Goal: Contribute content: Contribute content

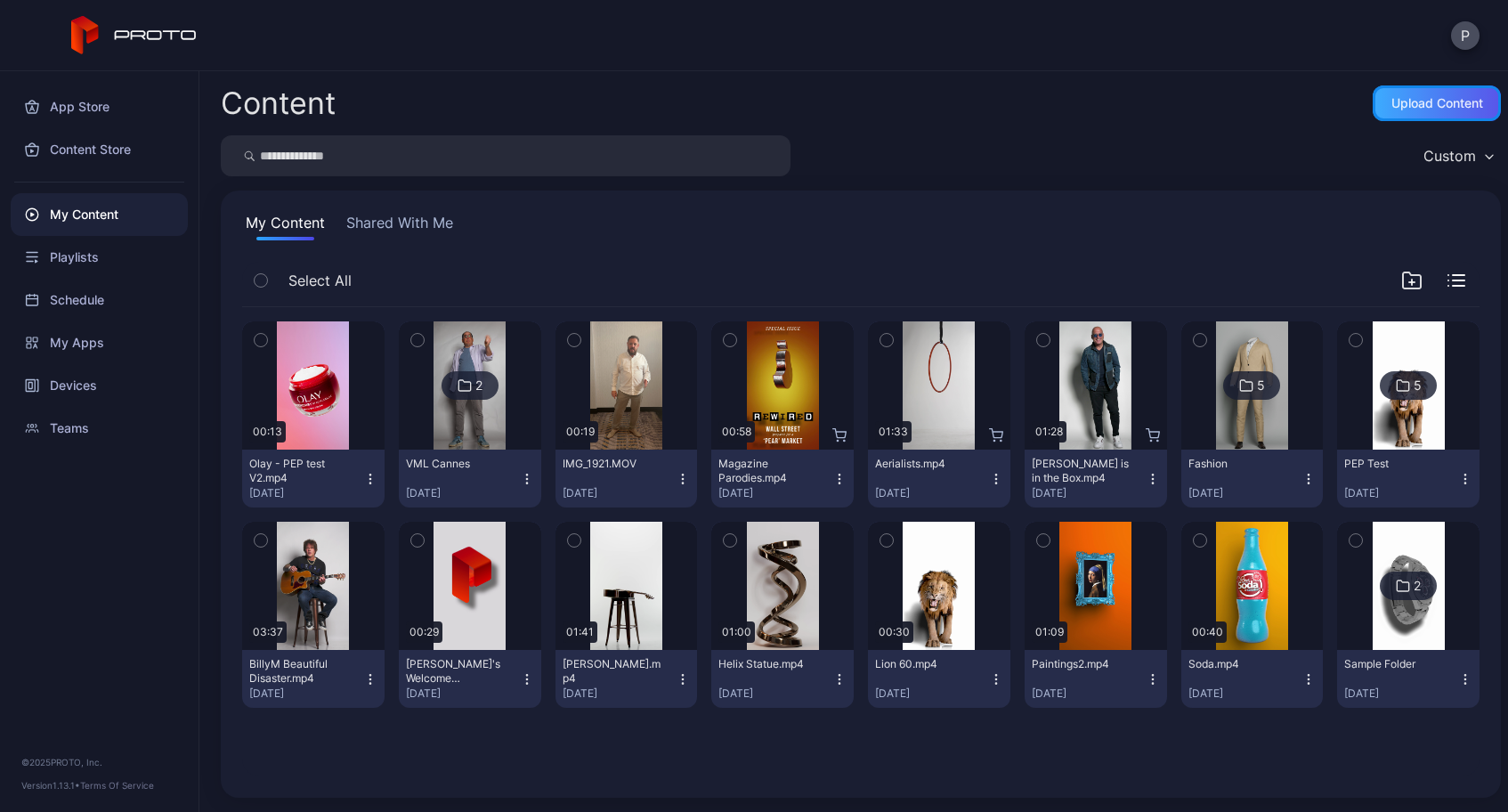
click at [1393, 112] on div "Upload Content" at bounding box center [1437, 103] width 128 height 35
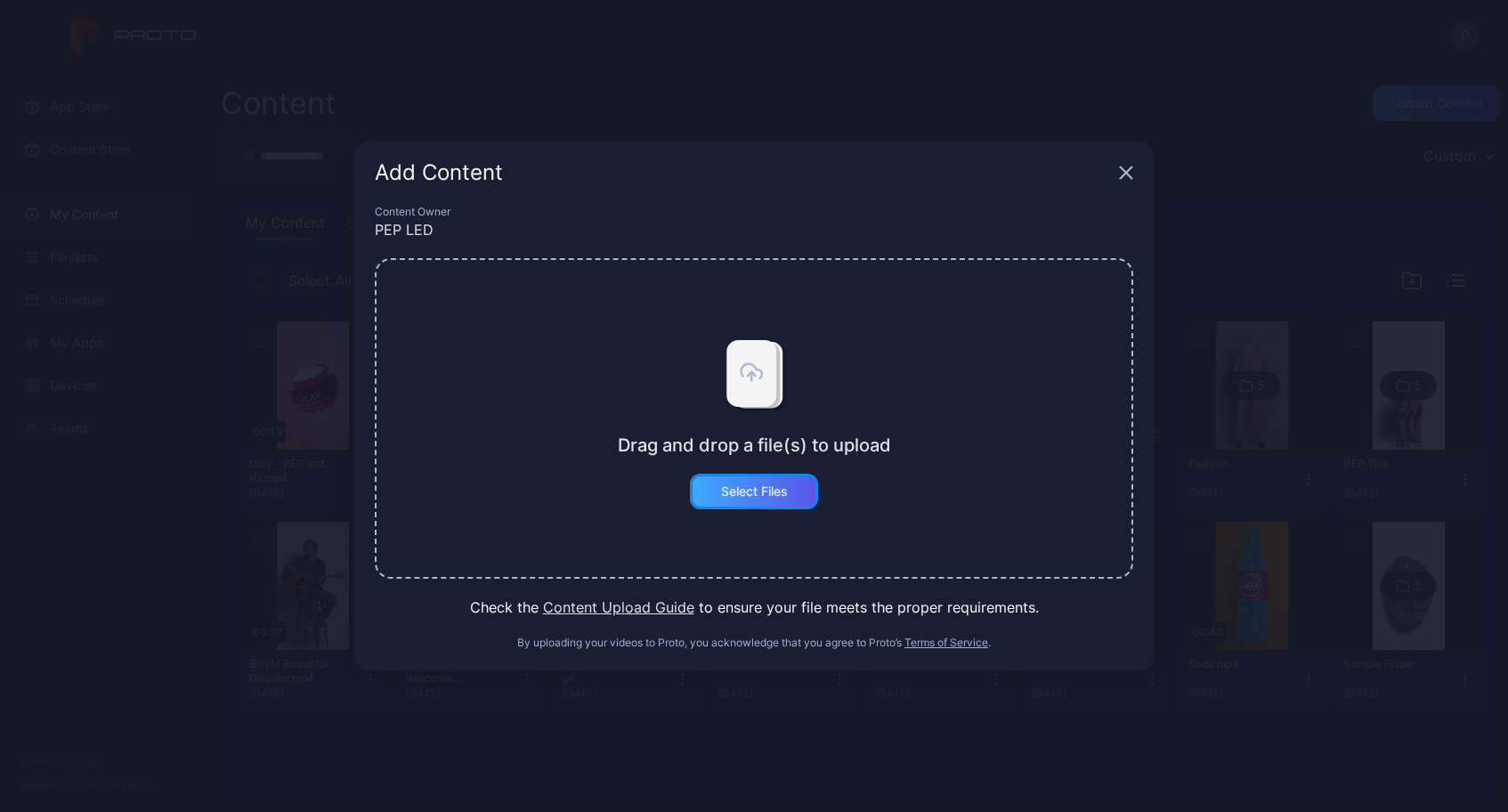
click at [741, 497] on div "Select Files" at bounding box center [755, 491] width 67 height 14
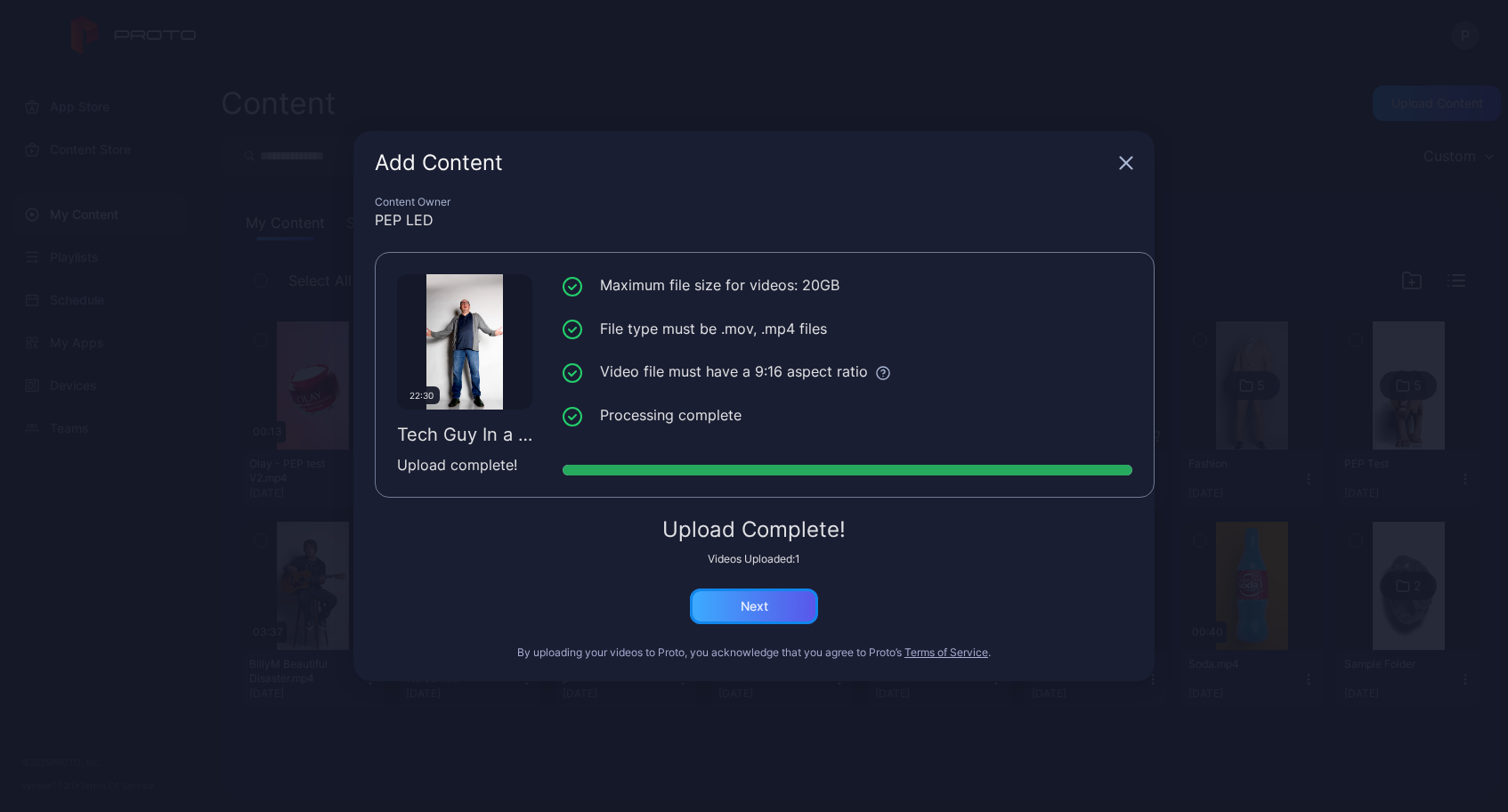
click at [771, 608] on div "Next" at bounding box center [754, 606] width 128 height 35
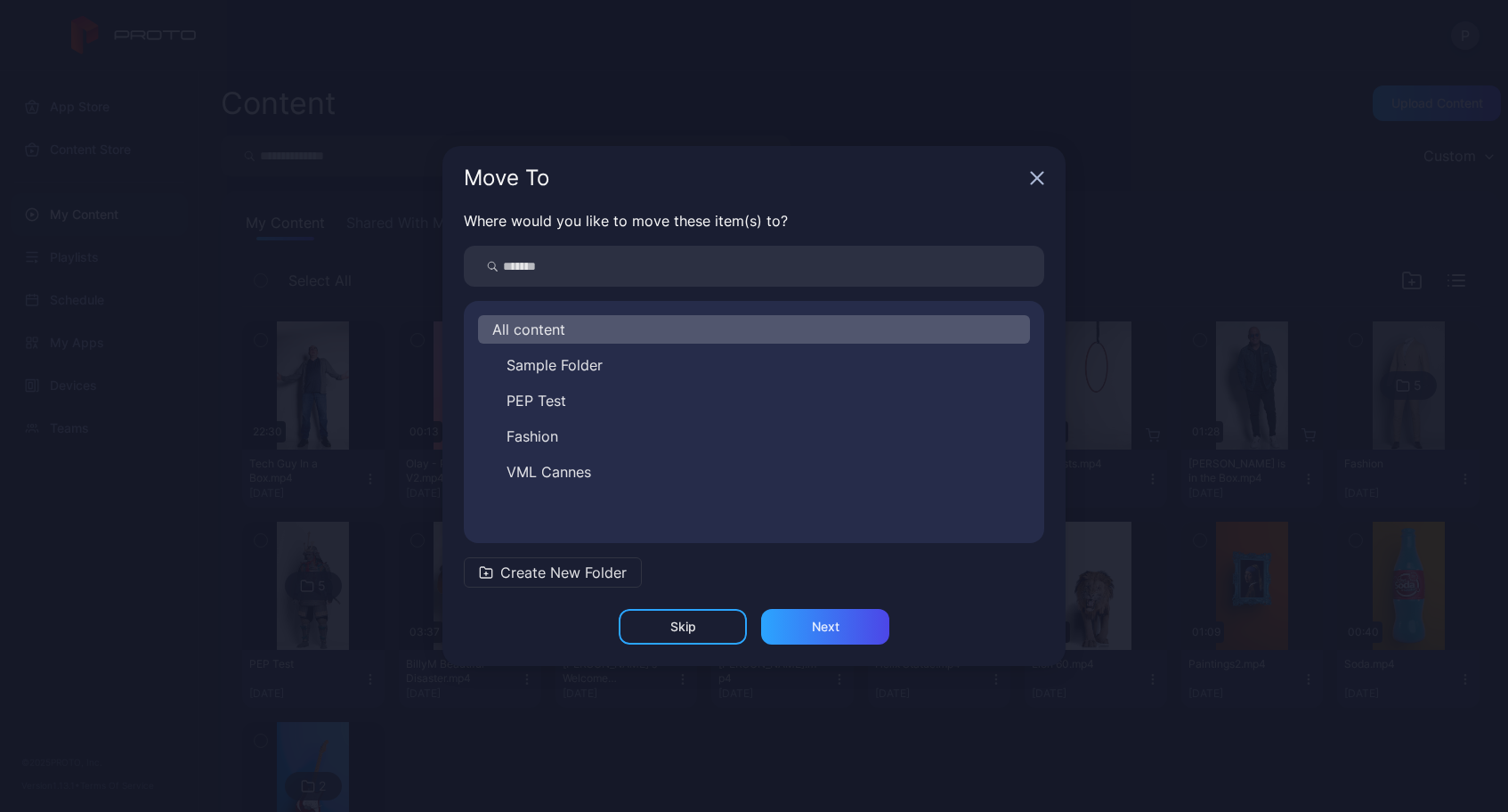
click at [565, 271] on input "search" at bounding box center [754, 266] width 580 height 41
type input "***"
click at [531, 569] on span "Create New Folder" at bounding box center [564, 572] width 126 height 21
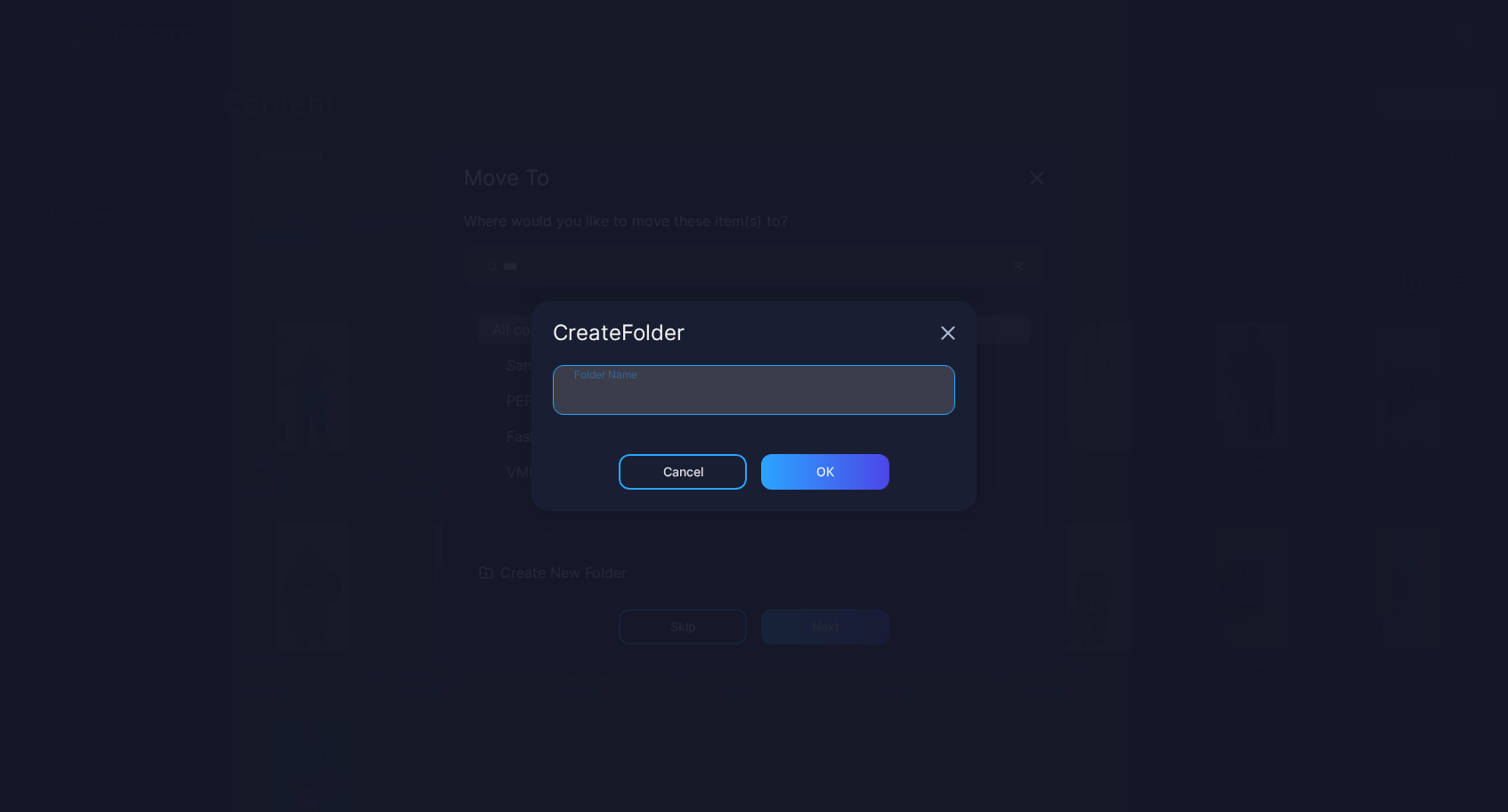
click at [641, 389] on input "Folder Name" at bounding box center [753, 390] width 402 height 50
type input "***"
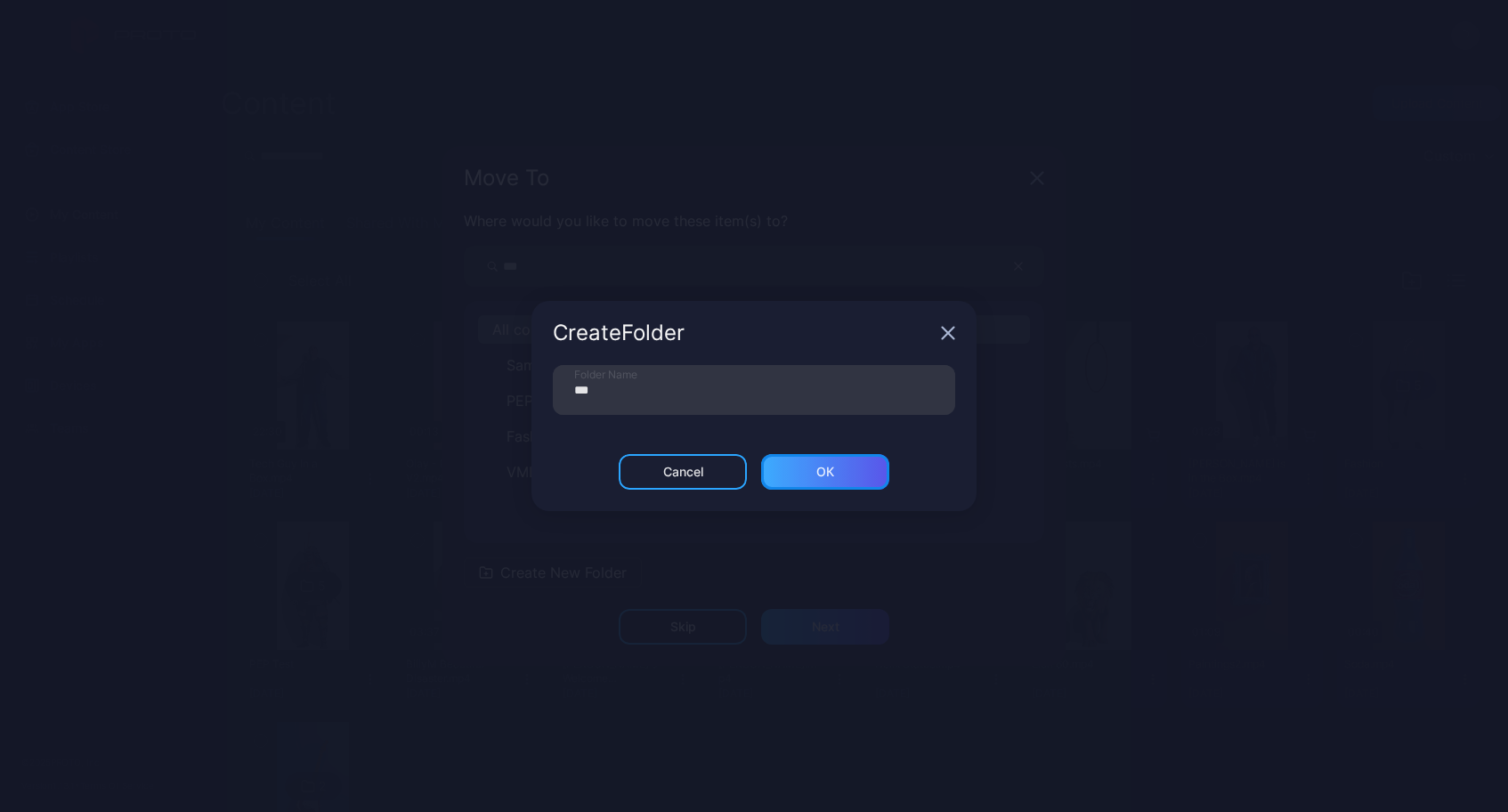
click at [817, 467] on div "ОК" at bounding box center [825, 471] width 18 height 14
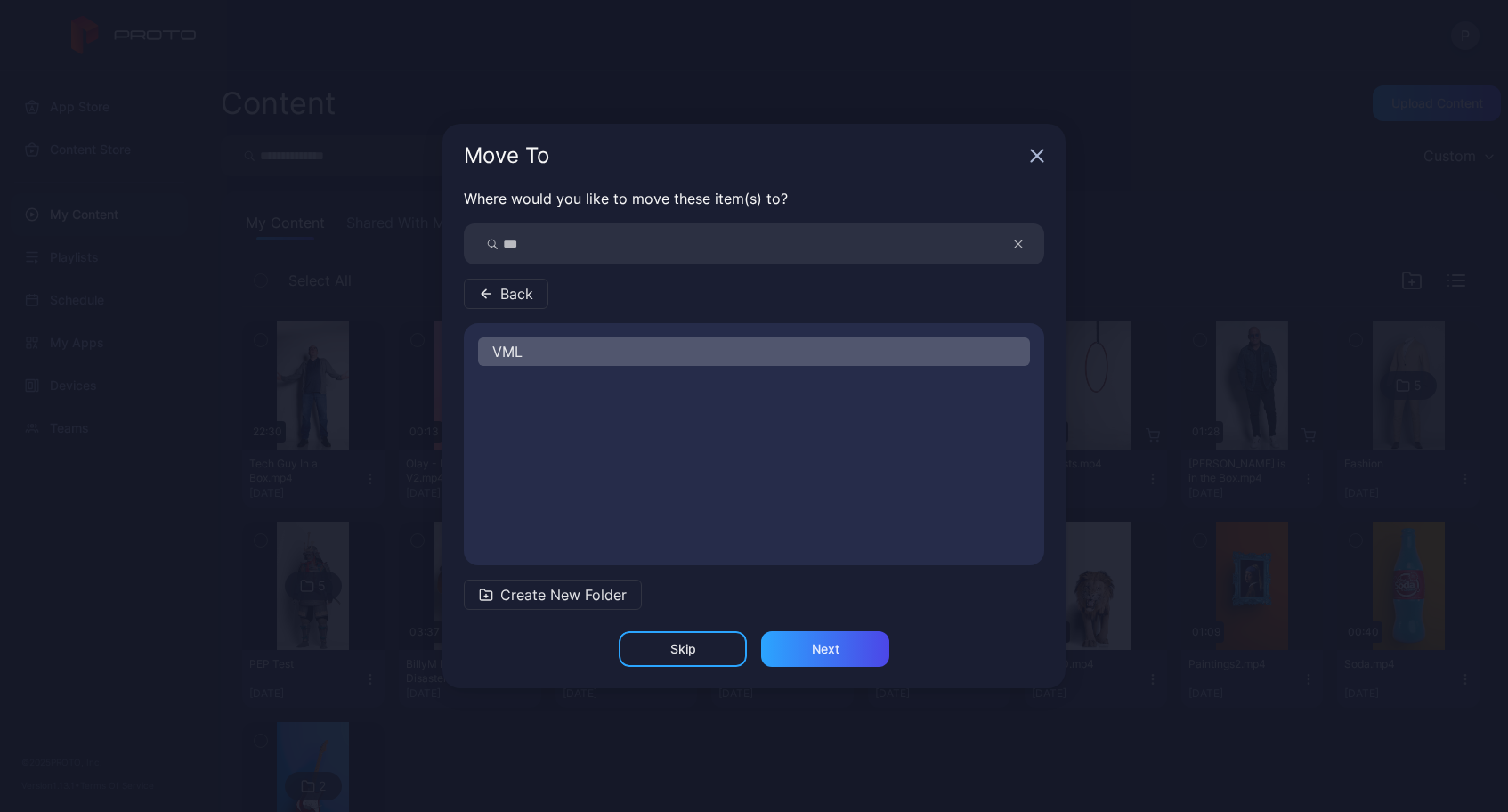
click at [673, 360] on div "VML" at bounding box center [754, 351] width 552 height 29
click at [828, 647] on div "Next" at bounding box center [826, 648] width 28 height 14
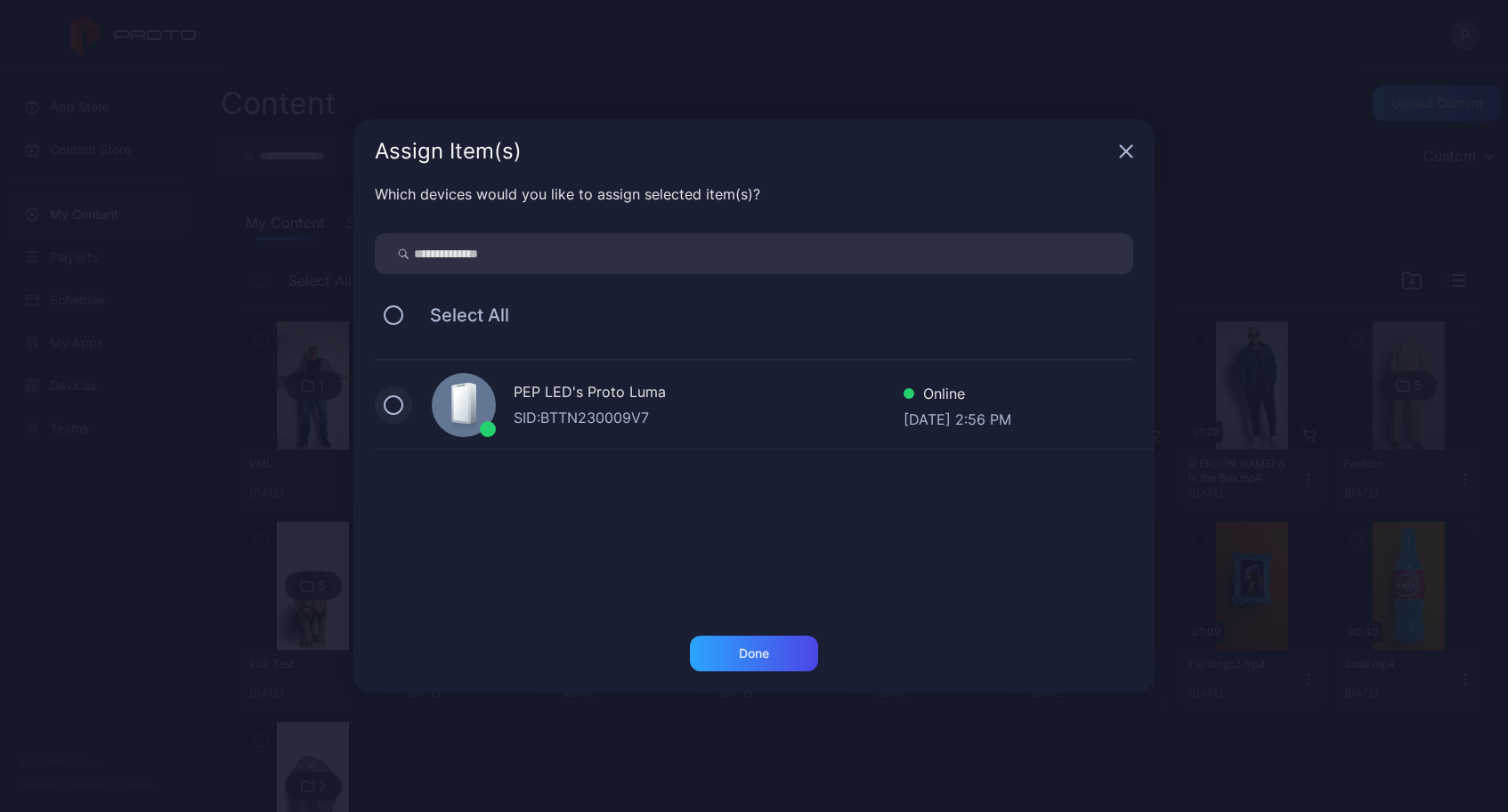
click at [395, 398] on button at bounding box center [393, 405] width 20 height 19
click at [769, 663] on div "Done" at bounding box center [754, 653] width 128 height 35
